Goal: Complete application form

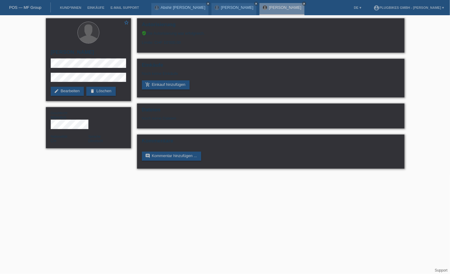
click at [29, 5] on link "POS — MF Group" at bounding box center [25, 7] width 32 height 5
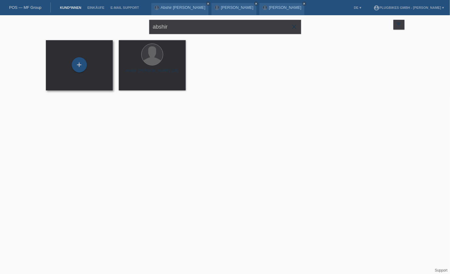
click at [84, 77] on div "+" at bounding box center [79, 65] width 67 height 50
click at [84, 63] on div "+" at bounding box center [79, 64] width 15 height 15
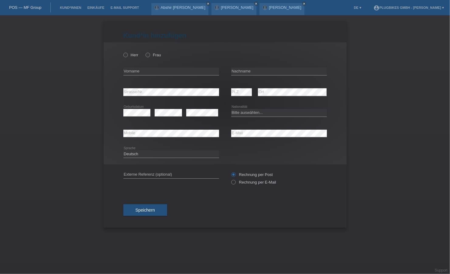
click at [147, 57] on div "Herr Frau" at bounding box center [171, 55] width 96 height 12
click at [148, 57] on div "Herr Frau" at bounding box center [171, 55] width 96 height 12
click at [145, 52] on icon at bounding box center [145, 52] width 0 height 0
click at [147, 55] on input "Frau" at bounding box center [148, 55] width 4 height 4
radio input "true"
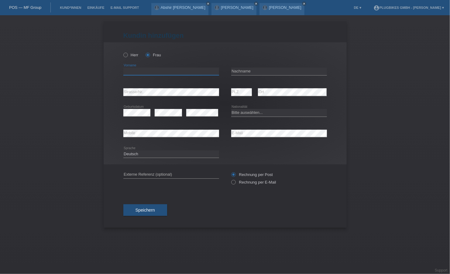
click at [131, 68] on input "text" at bounding box center [171, 71] width 96 height 8
